Goal: Information Seeking & Learning: Learn about a topic

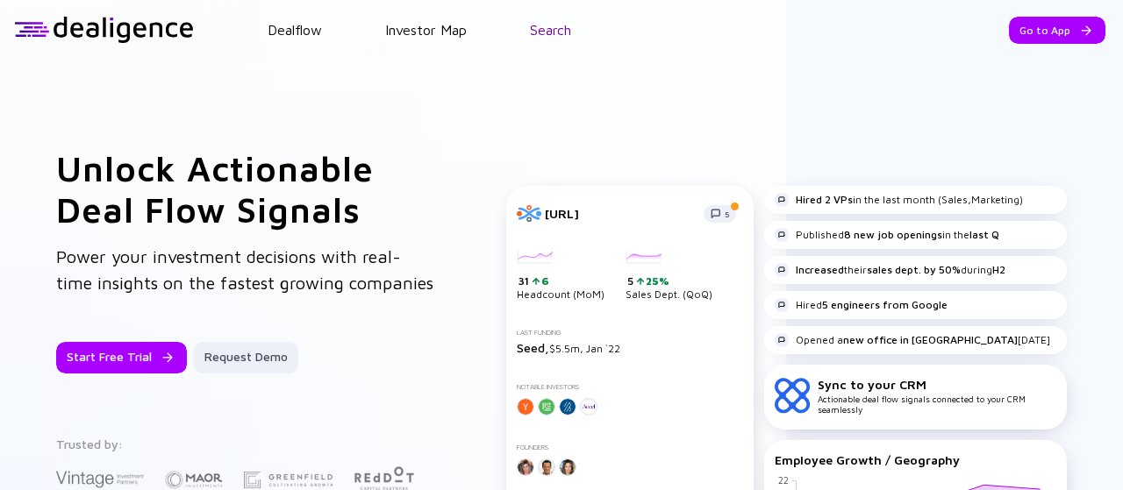
click at [544, 29] on link "Search" at bounding box center [550, 30] width 41 height 16
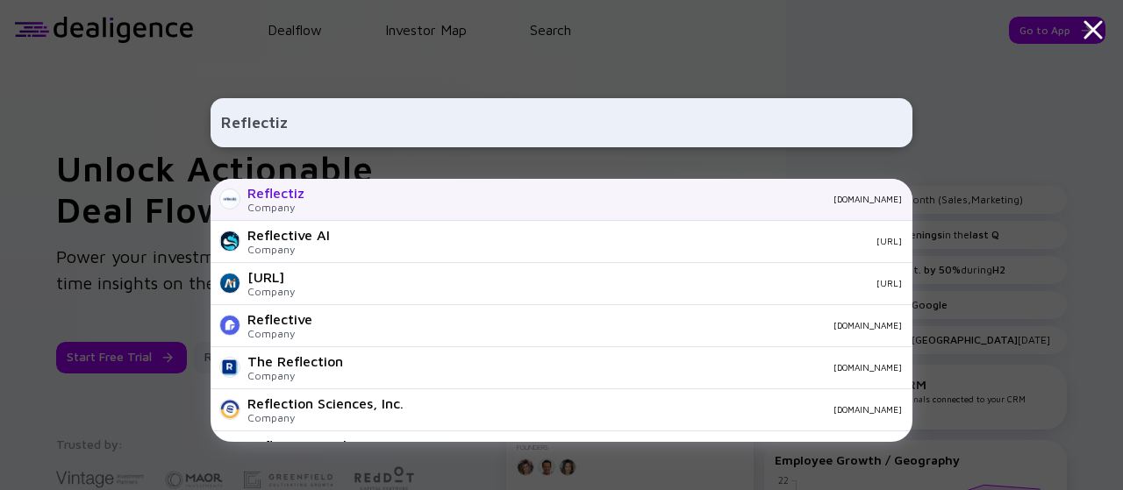
type input "Reflectiz"
click at [288, 195] on div "Reflectiz" at bounding box center [275, 193] width 57 height 16
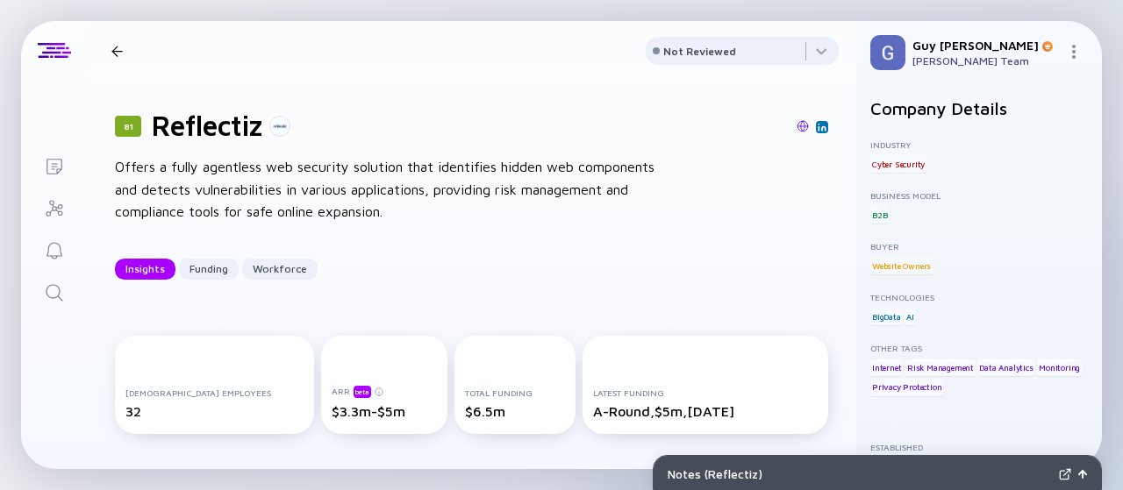
click at [665, 234] on div "81 Reflectiz Offers a fully agentless web security solution that identifies hid…" at bounding box center [471, 194] width 769 height 227
drag, startPoint x: 395, startPoint y: 171, endPoint x: 476, endPoint y: 168, distance: 80.8
click at [476, 168] on div "Offers a fully agentless web security solution that identifies hidden web compo…" at bounding box center [396, 190] width 562 height 68
drag, startPoint x: 214, startPoint y: 190, endPoint x: 376, endPoint y: 185, distance: 162.4
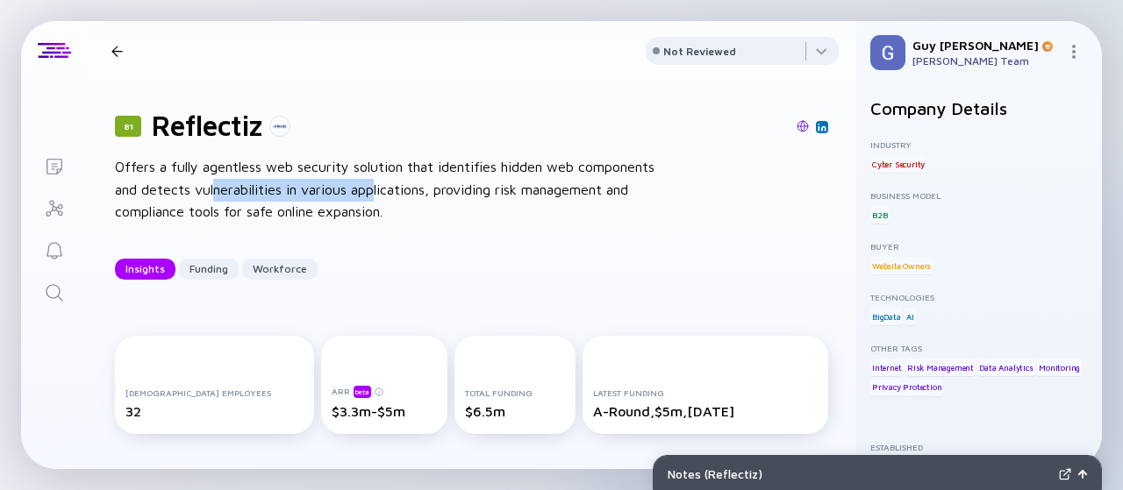
click at [376, 185] on div "Offers a fully agentless web security solution that identifies hidden web compo…" at bounding box center [396, 190] width 562 height 68
click at [374, 185] on div "Offers a fully agentless web security solution that identifies hidden web compo…" at bounding box center [396, 190] width 562 height 68
click at [460, 200] on div "Offers a fully agentless web security solution that identifies hidden web compo…" at bounding box center [396, 190] width 562 height 68
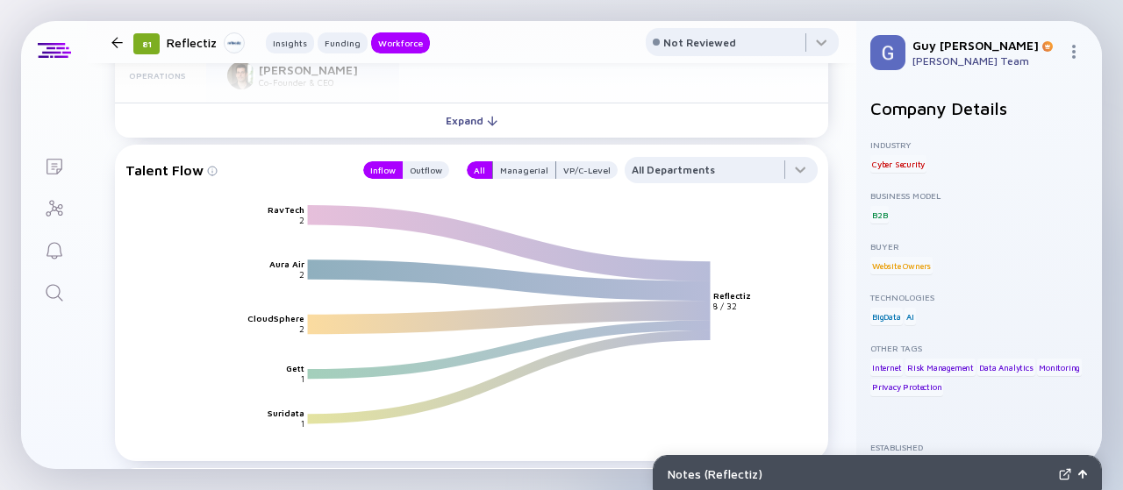
scroll to position [2018, 0]
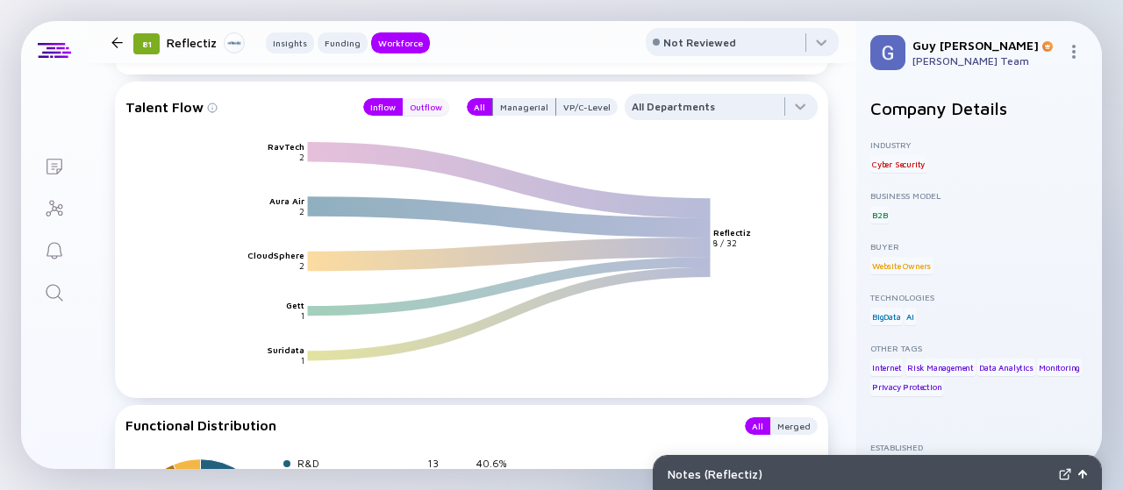
click at [419, 106] on div "Outflow" at bounding box center [426, 107] width 47 height 18
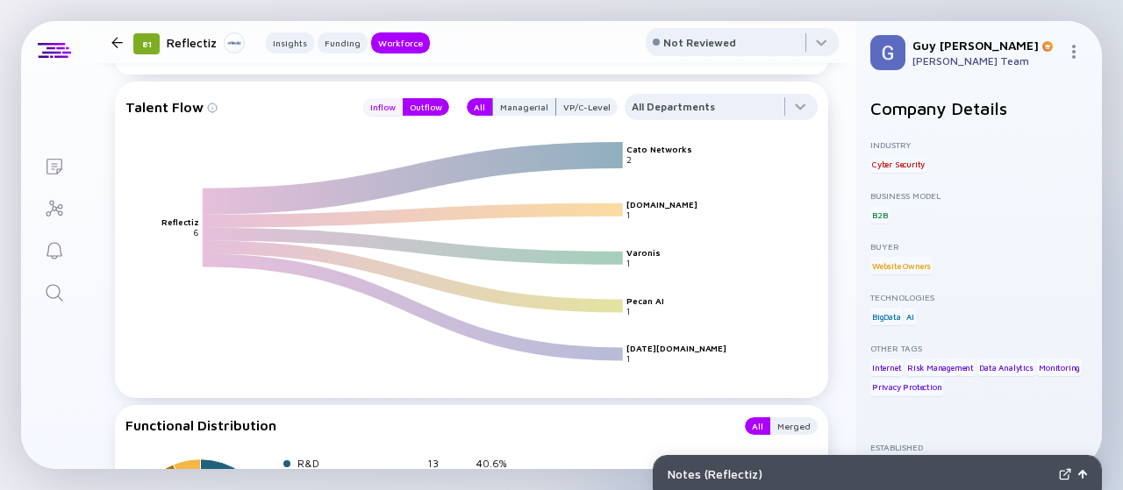
click at [376, 111] on div "Inflow" at bounding box center [382, 107] width 39 height 18
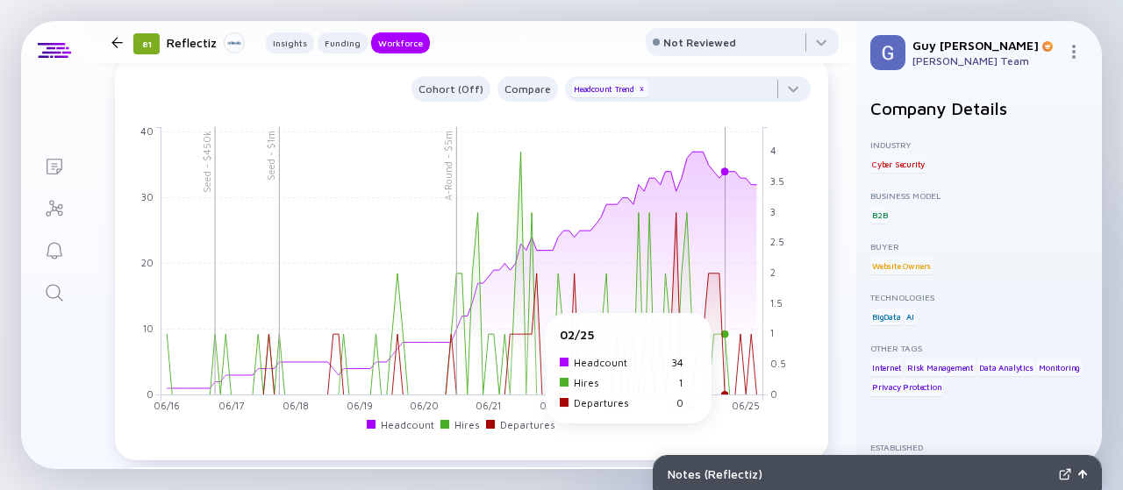
scroll to position [1492, 0]
